Goal: Information Seeking & Learning: Learn about a topic

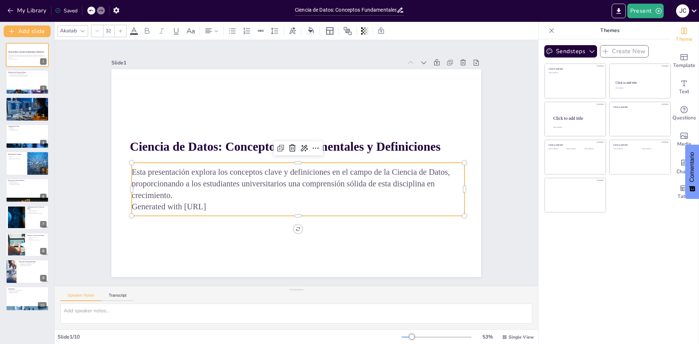
click at [211, 206] on p "Generated with [URL]" at bounding box center [298, 207] width 333 height 12
drag, startPoint x: 219, startPoint y: 205, endPoint x: 126, endPoint y: 205, distance: 93.1
click at [126, 205] on div "Ciencia de Datos: Conceptos Fundamentales y Definiciones Esta presentación expl…" at bounding box center [295, 173] width 369 height 208
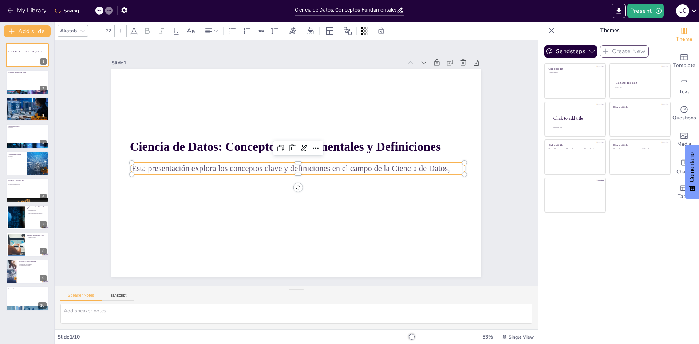
click at [76, 138] on div "Slide 1 Ciencia de Datos: Conceptos Fundamentales y Definiciones Esta presentac…" at bounding box center [296, 163] width 483 height 246
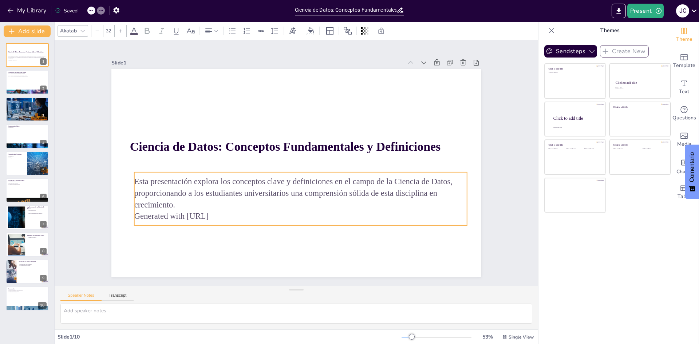
click at [228, 210] on p "Generated with [URL]" at bounding box center [300, 216] width 333 height 12
click at [227, 211] on p "Generated with [URL]" at bounding box center [301, 217] width 333 height 12
click at [226, 211] on p "Generated with [URL]" at bounding box center [301, 217] width 333 height 12
drag, startPoint x: 222, startPoint y: 213, endPoint x: 131, endPoint y: 216, distance: 90.6
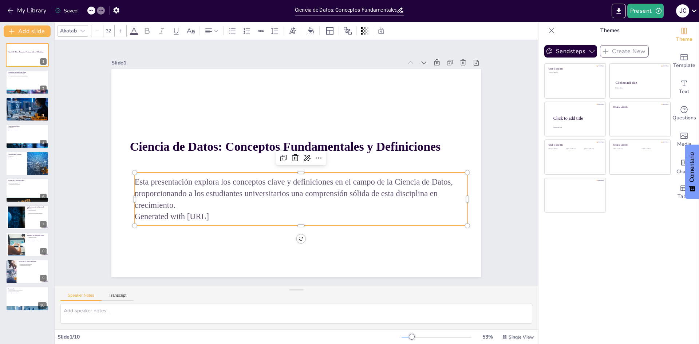
click at [135, 216] on span "Generated with [URL]" at bounding box center [172, 216] width 74 height 9
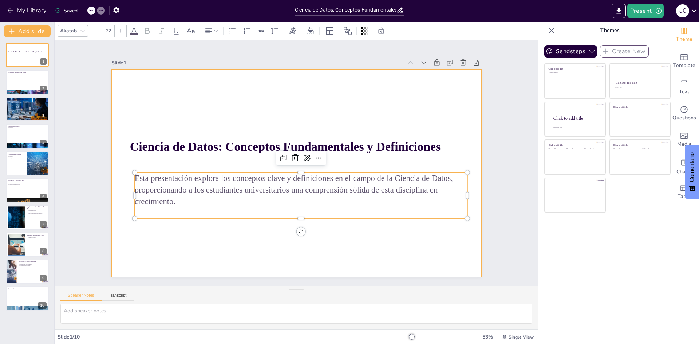
click at [115, 208] on div at bounding box center [295, 173] width 369 height 208
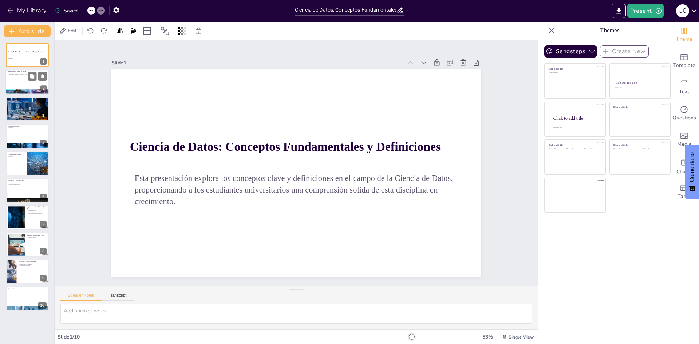
click at [18, 90] on div at bounding box center [27, 92] width 44 height 27
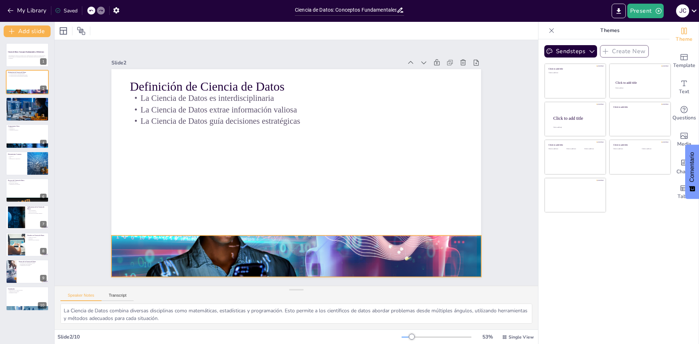
click at [252, 237] on div at bounding box center [295, 256] width 369 height 224
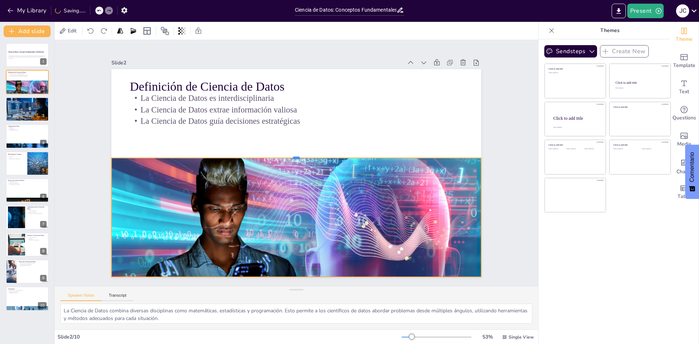
drag, startPoint x: 286, startPoint y: 232, endPoint x: 292, endPoint y: 154, distance: 78.0
click at [292, 154] on div at bounding box center [295, 155] width 369 height 6
click at [35, 263] on button at bounding box center [32, 265] width 9 height 9
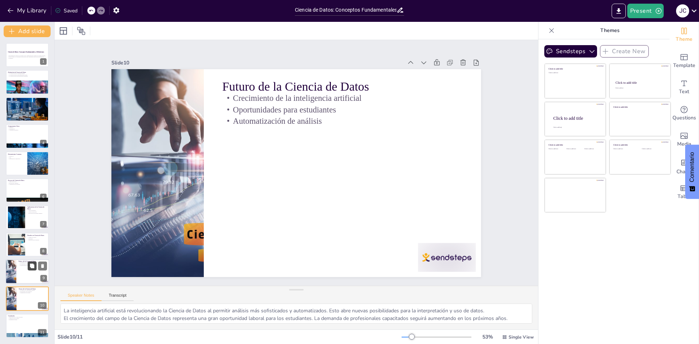
click at [35, 263] on button at bounding box center [32, 265] width 9 height 9
